Goal: Information Seeking & Learning: Learn about a topic

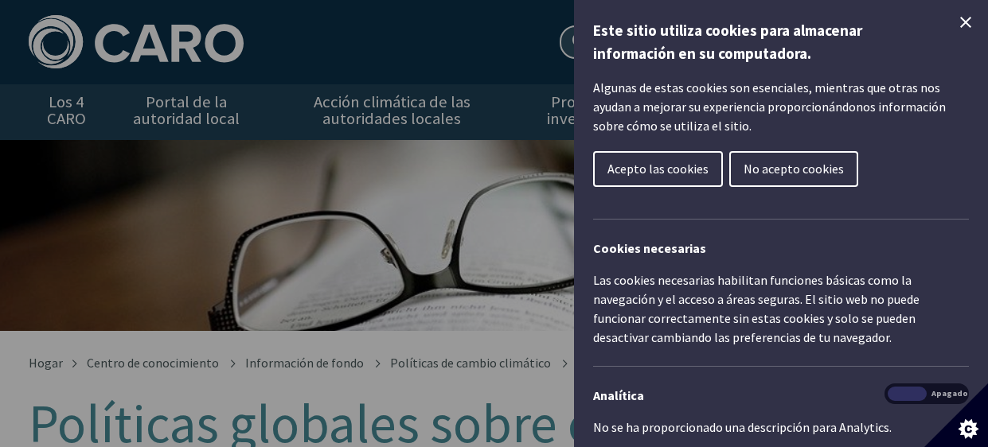
click at [971, 18] on icon "Cerrar el control de cookies" at bounding box center [965, 22] width 19 height 19
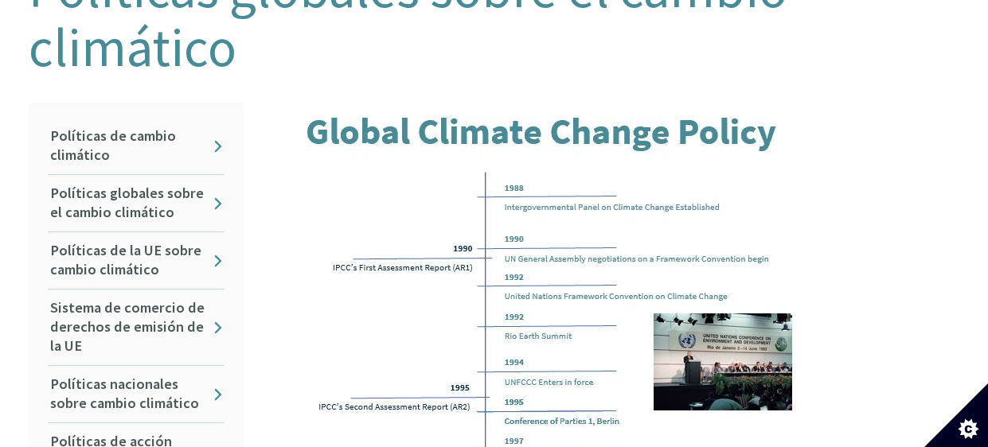
scroll to position [436, 0]
click at [180, 132] on link "Políticas de cambio climático" at bounding box center [136, 145] width 177 height 57
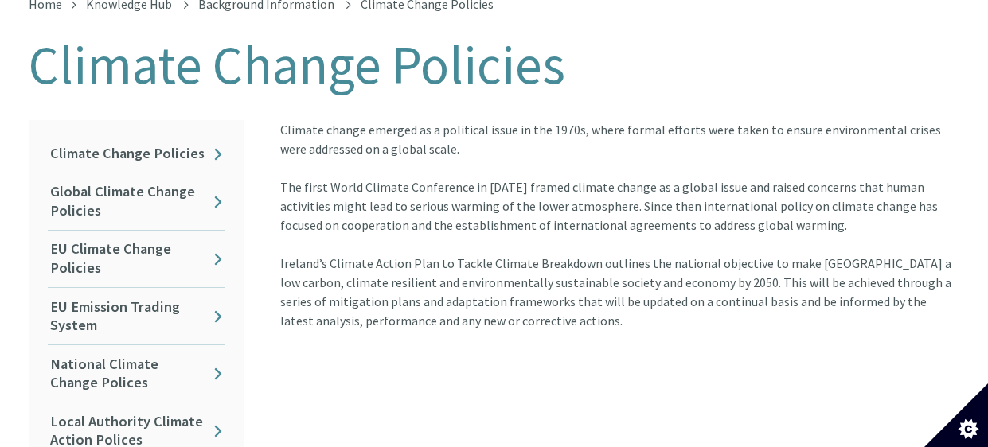
scroll to position [376, 0]
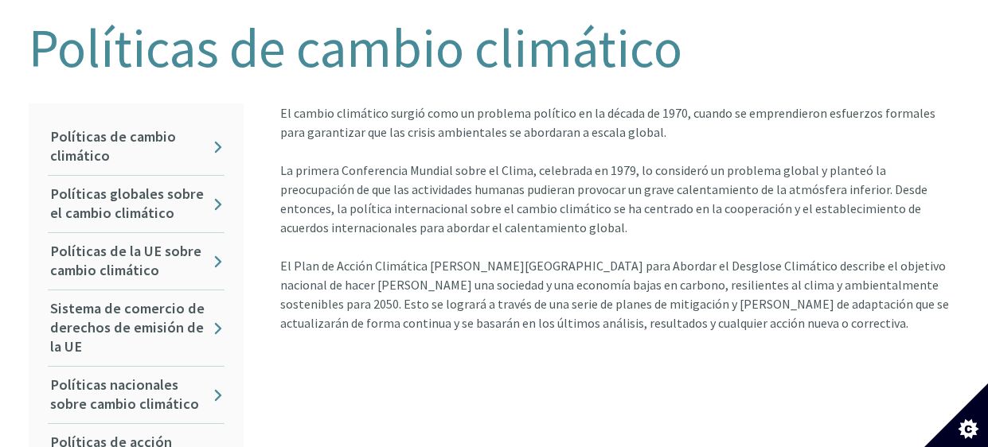
click at [424, 61] on font "Políticas de cambio climático" at bounding box center [356, 47] width 654 height 67
click at [139, 187] on font "Políticas globales sobre el cambio climático" at bounding box center [127, 203] width 154 height 37
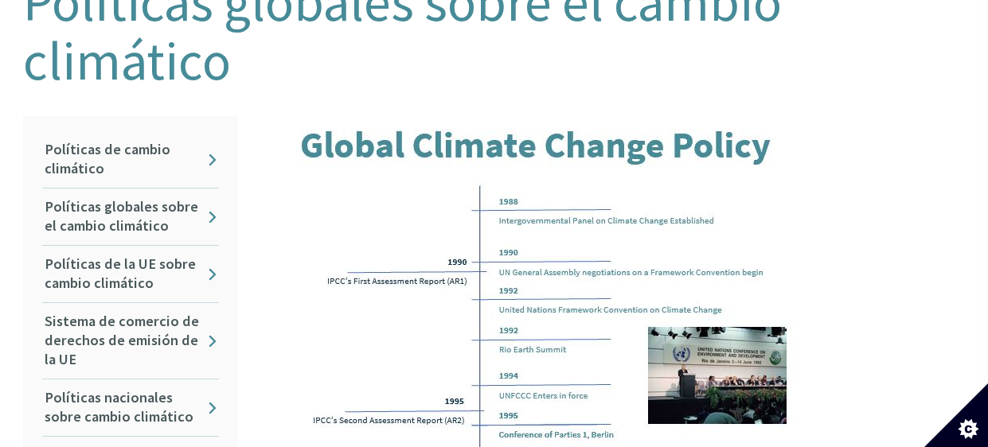
scroll to position [423, 6]
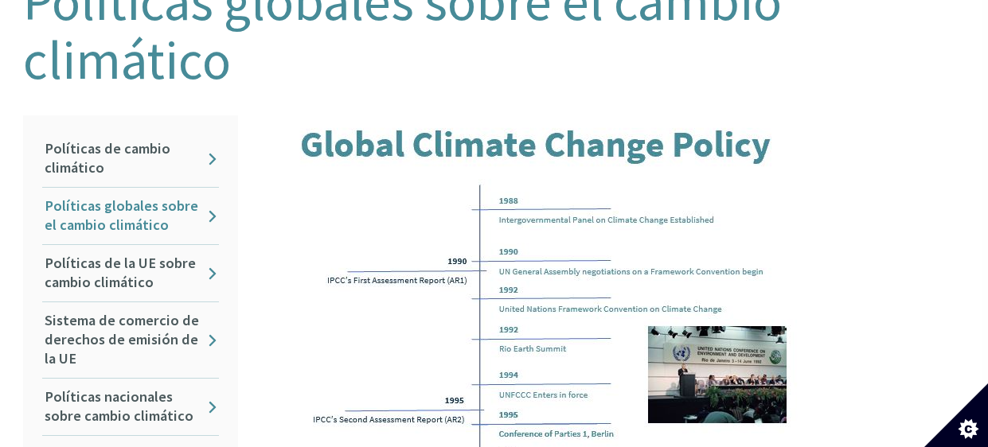
click at [138, 219] on font "Políticas globales sobre el cambio climático" at bounding box center [122, 215] width 154 height 37
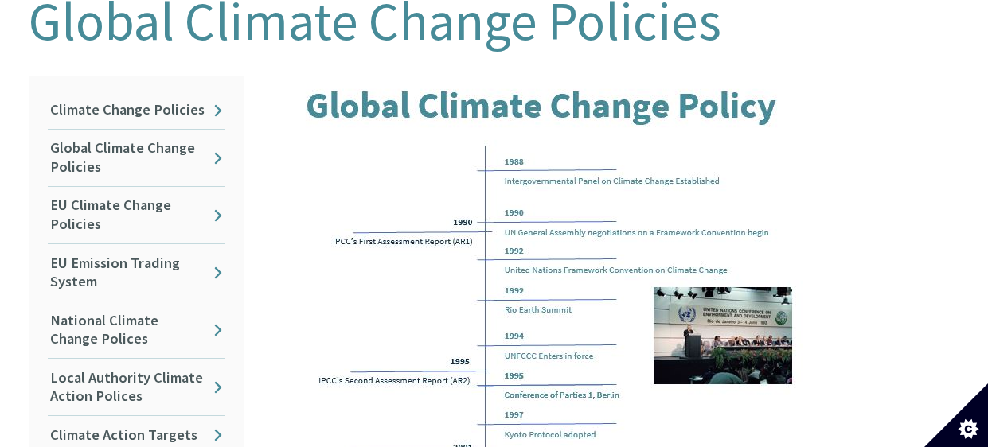
scroll to position [405, 0]
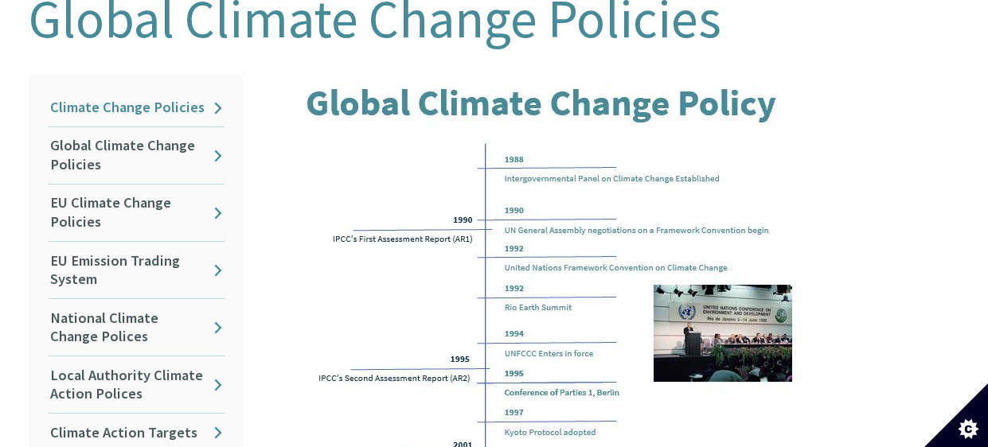
click at [174, 100] on link "Climate Change Policies" at bounding box center [136, 107] width 177 height 37
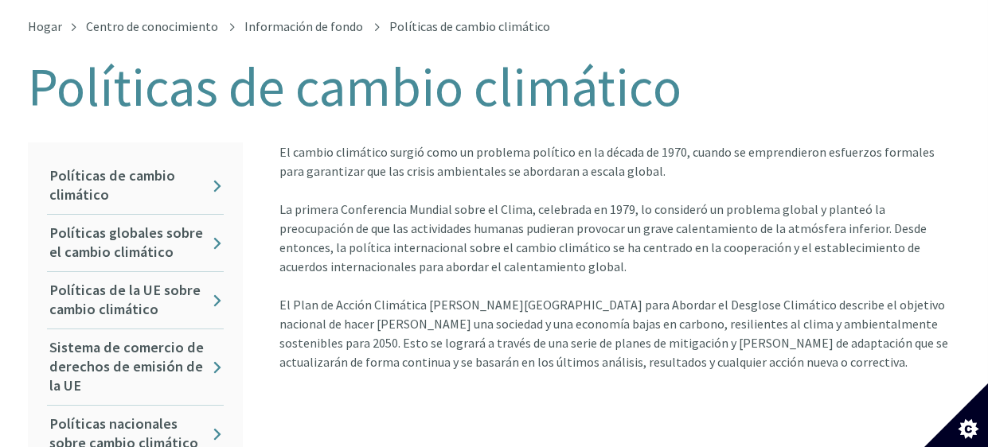
scroll to position [354, 1]
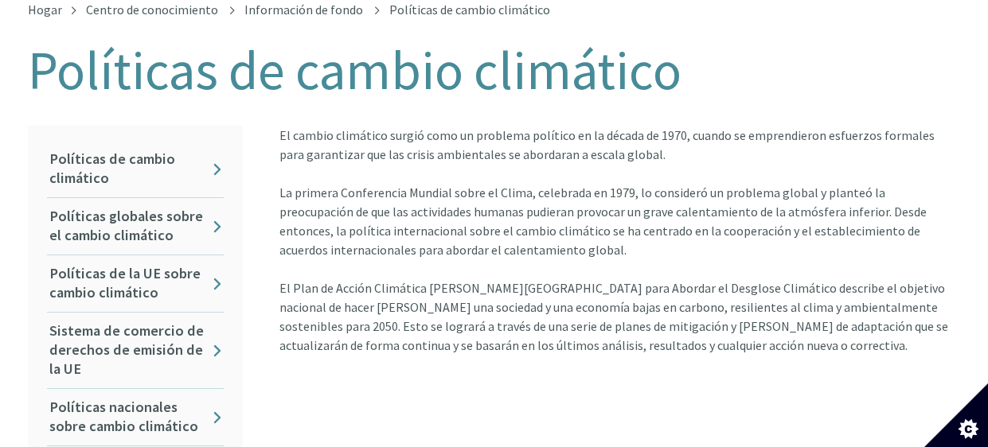
click at [609, 216] on font "La primera Conferencia Mundial sobre el Clima, celebrada en 1979, lo consideró …" at bounding box center [602, 221] width 647 height 73
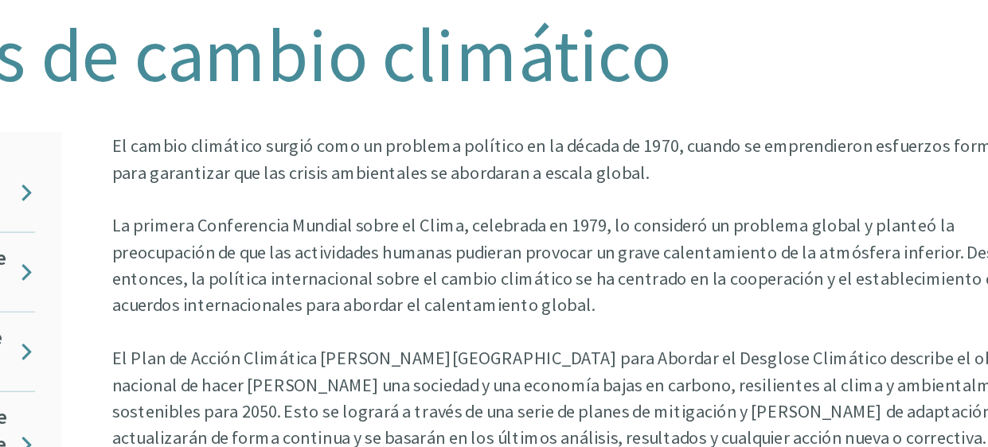
click at [706, 109] on div "Hogar Centro de conocimiento Información de fondo Políticas de cambio climático…" at bounding box center [493, 334] width 955 height 662
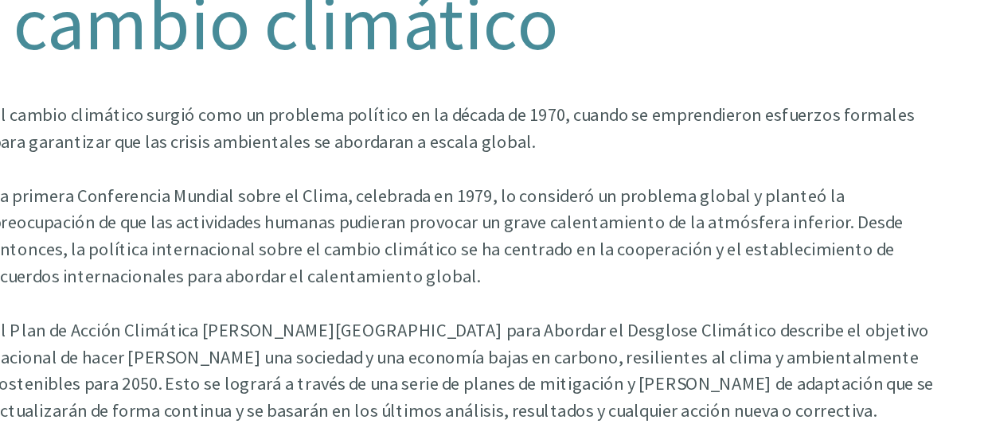
scroll to position [354, 0]
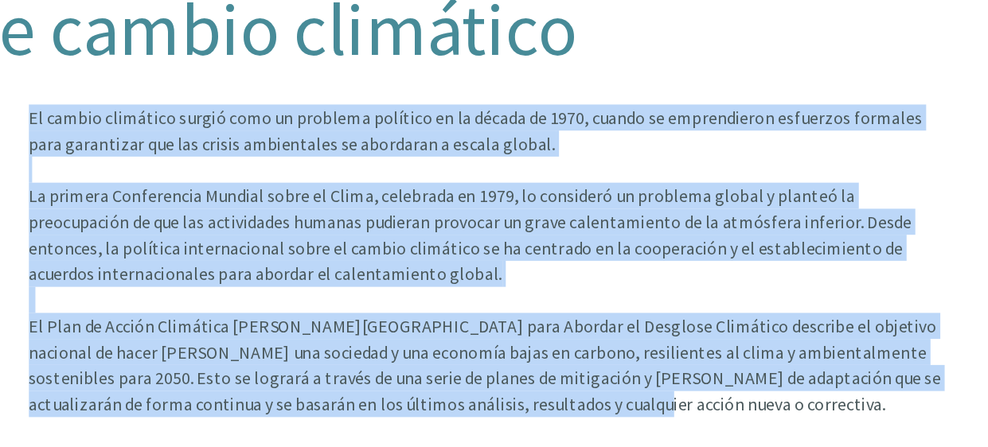
drag, startPoint x: 279, startPoint y: 138, endPoint x: 601, endPoint y: 345, distance: 383.2
click at [601, 345] on article "El cambio climático surgió como un problema político en la década de 1970, cuan…" at bounding box center [614, 240] width 693 height 229
copy article "El cambio climático surgió como un problema político en la década de 1970, cuan…"
click at [592, 179] on div "El cambio climático surgió como un problema político en la década de 1970, cuan…" at bounding box center [620, 202] width 680 height 153
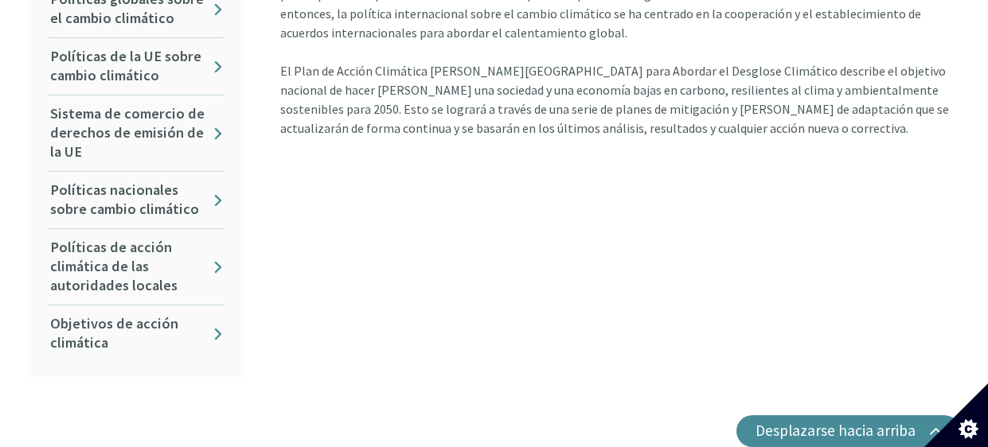
scroll to position [569, 0]
